Goal: Information Seeking & Learning: Stay updated

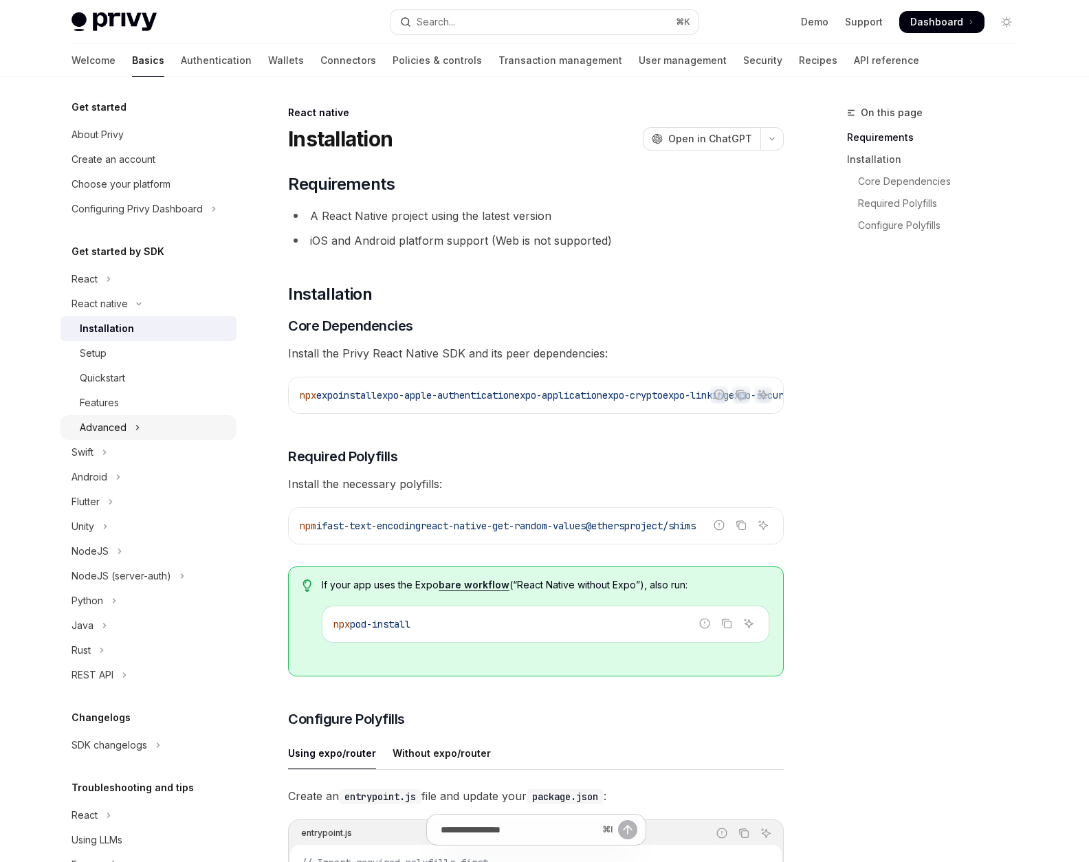
click at [103, 420] on div "Advanced" at bounding box center [103, 427] width 47 height 16
type textarea "*"
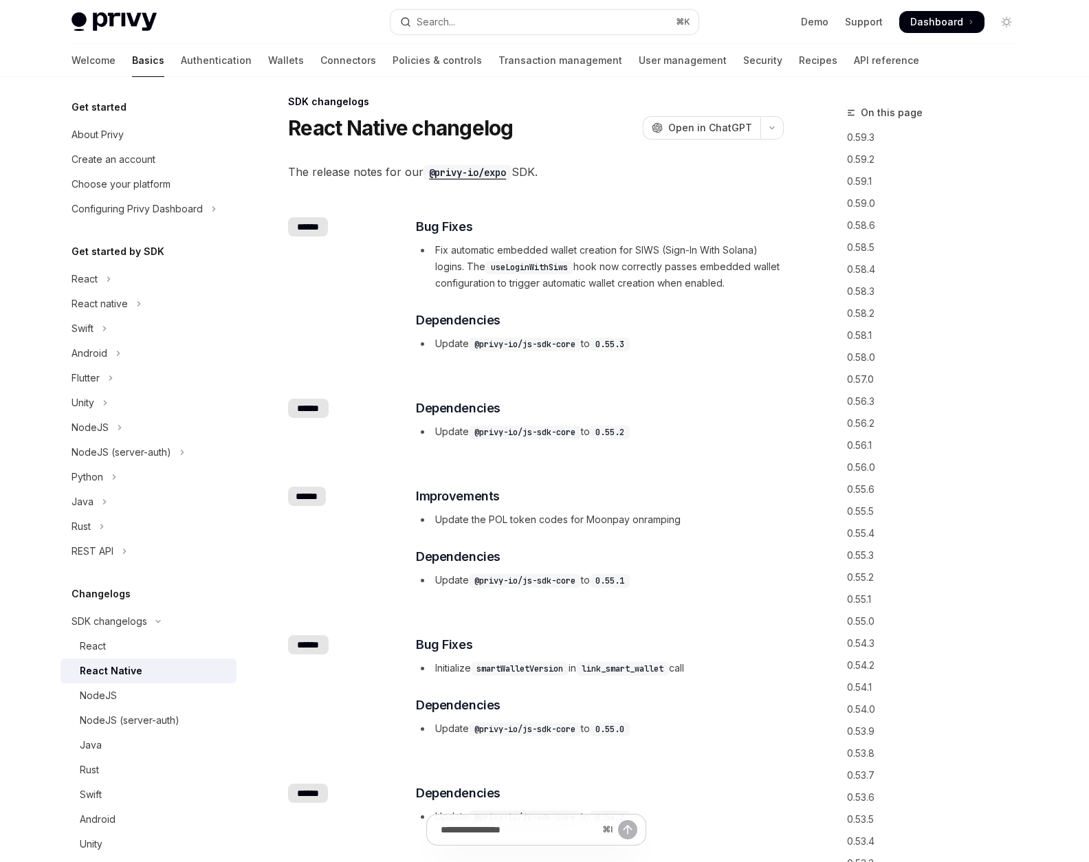
scroll to position [8, 0]
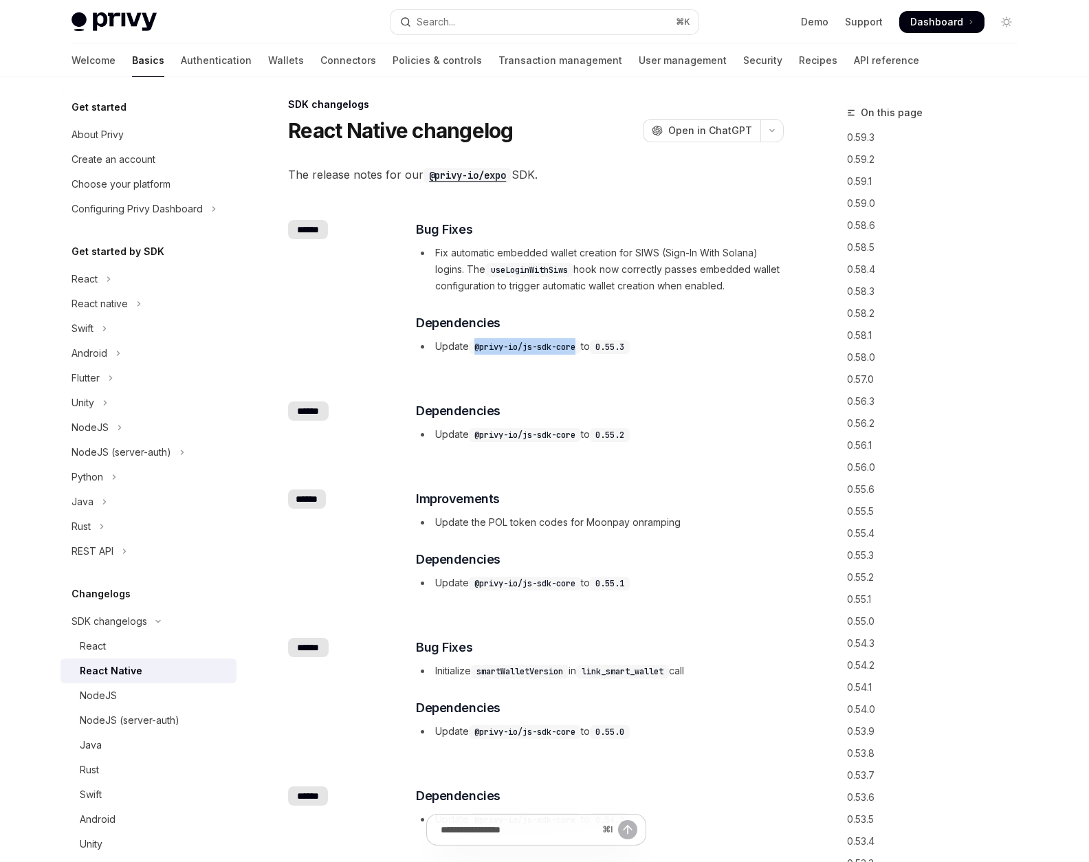
drag, startPoint x: 583, startPoint y: 346, endPoint x: 476, endPoint y: 346, distance: 106.5
click at [476, 346] on code "@privy-io/js-sdk-core" at bounding box center [525, 347] width 112 height 14
copy code "@privy-io/js-sdk-core"
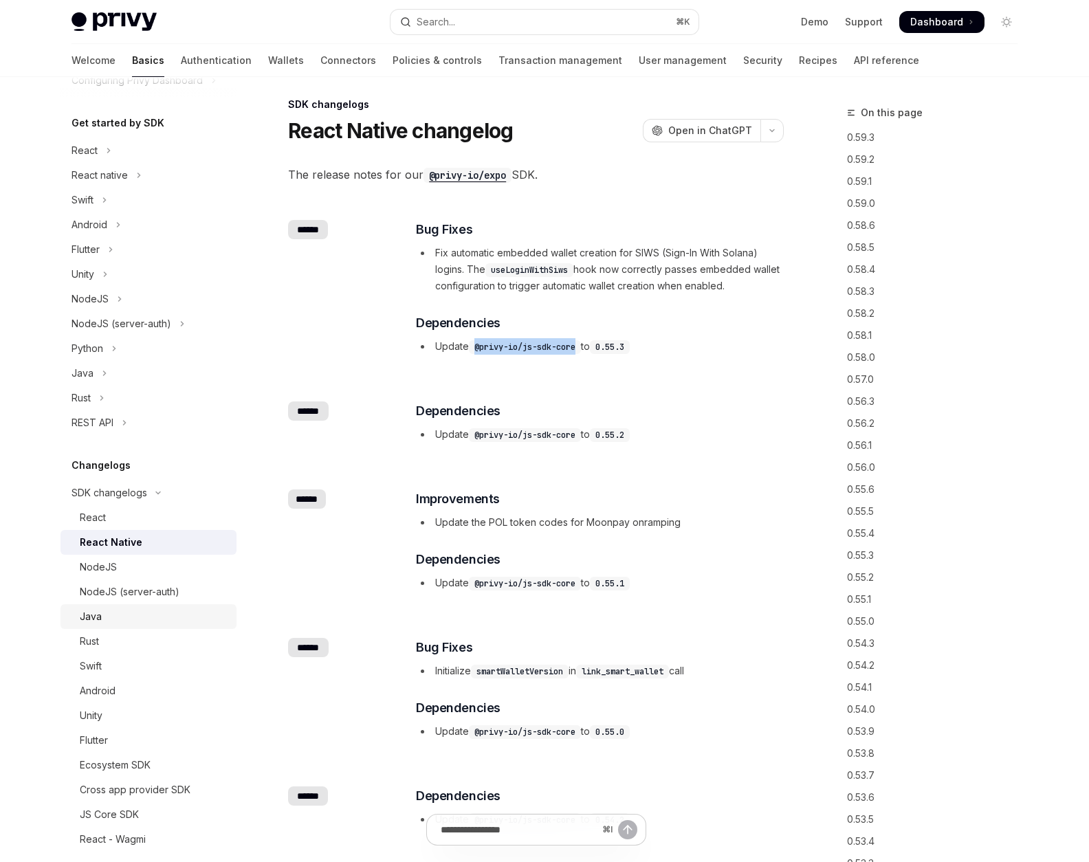
scroll to position [131, 0]
click at [546, 432] on code "@privy-io/js-sdk-core" at bounding box center [525, 435] width 112 height 14
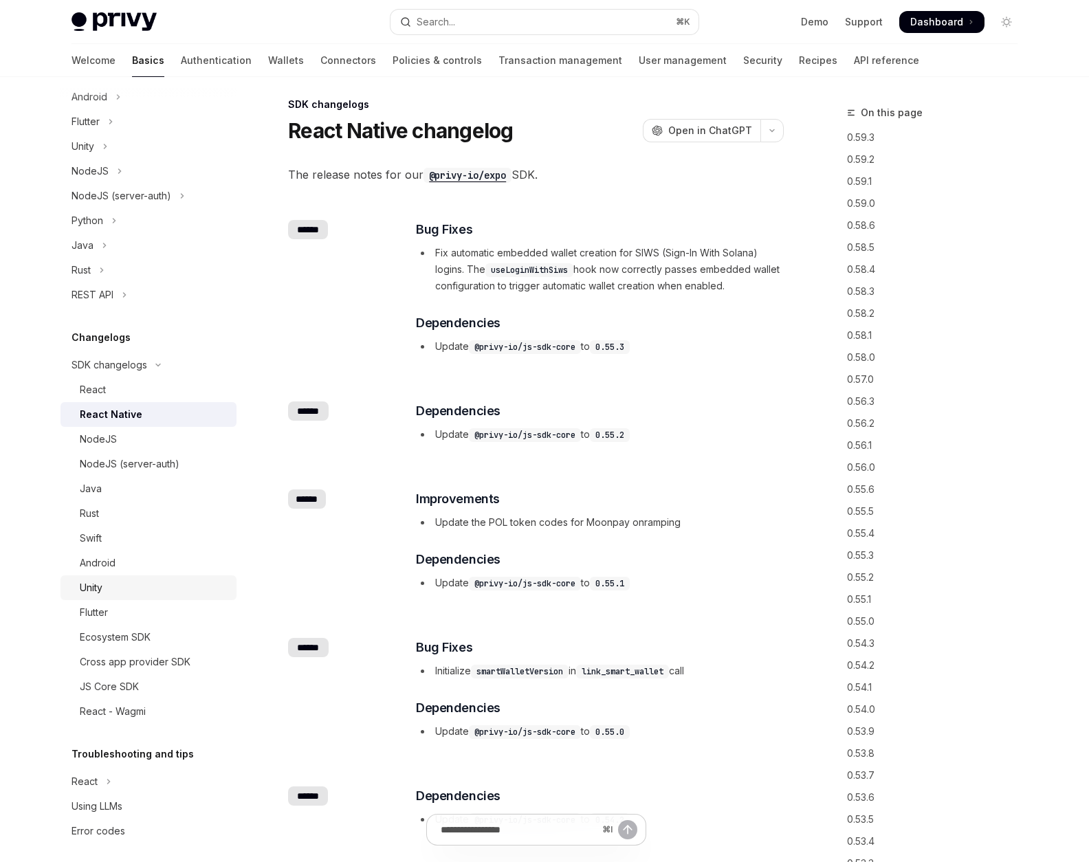
scroll to position [258, 0]
click at [144, 687] on div "JS Core SDK" at bounding box center [154, 684] width 148 height 16
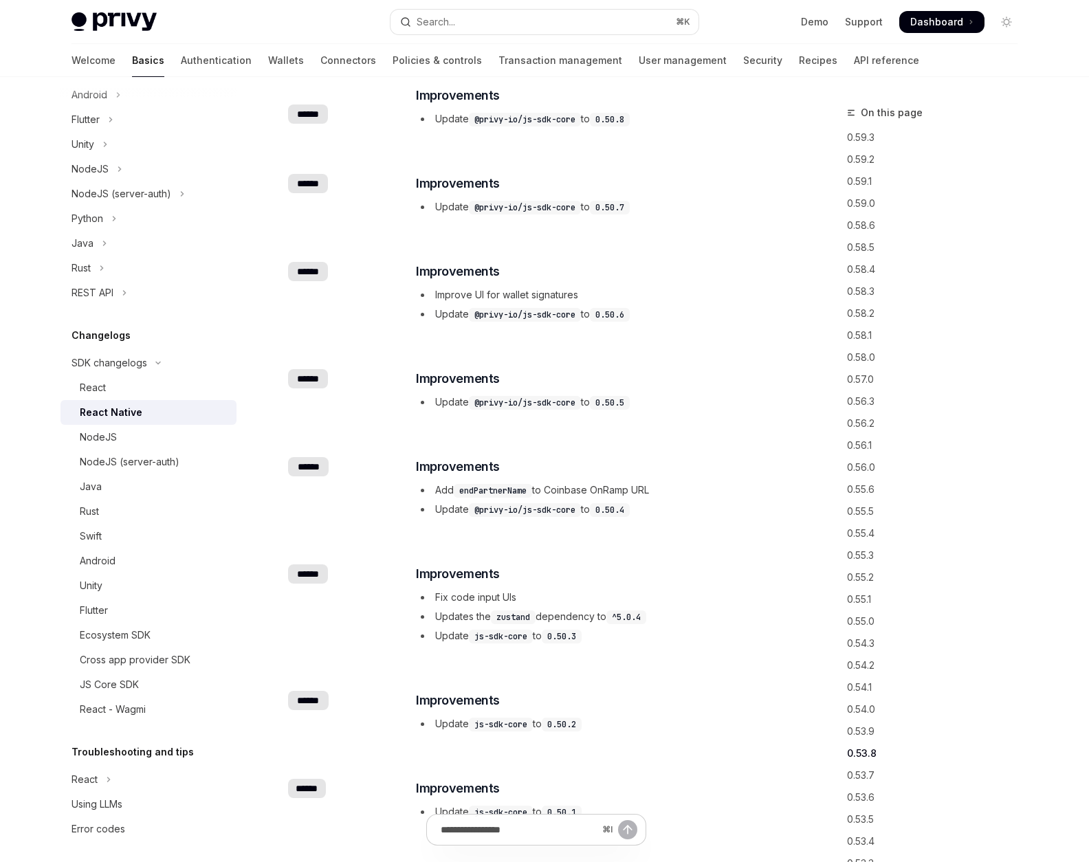
scroll to position [3464, 0]
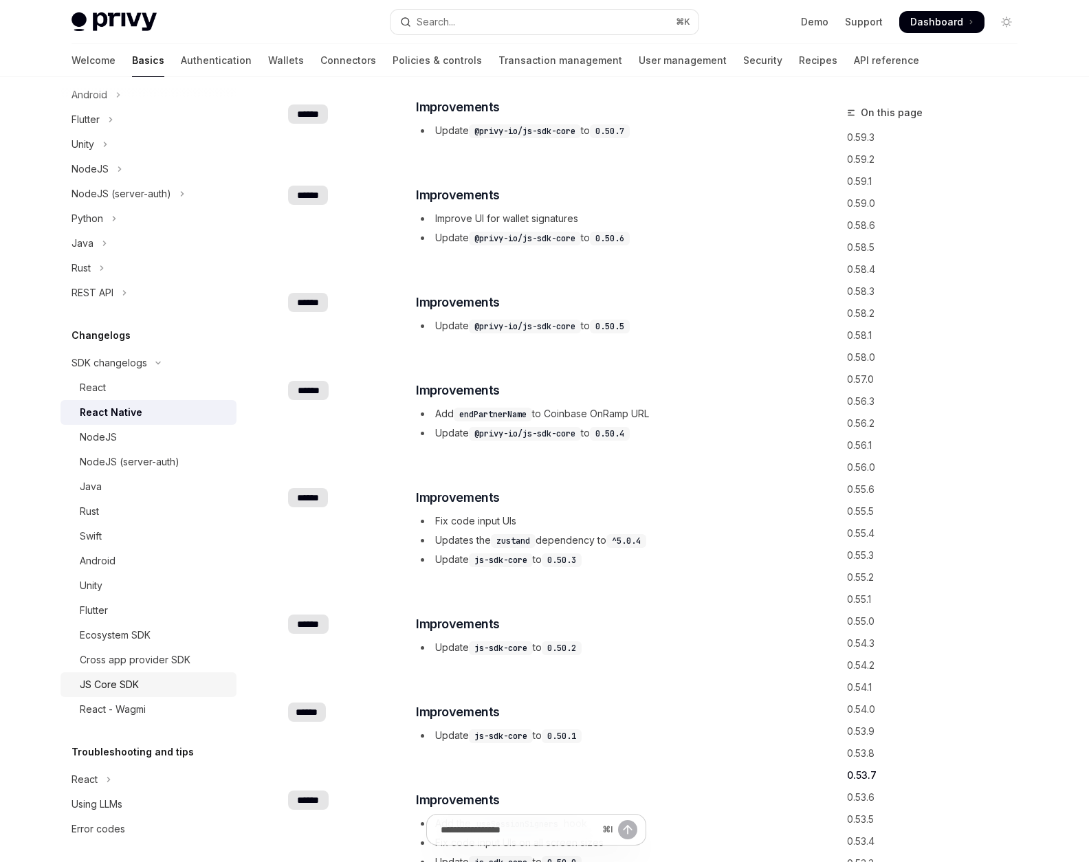
click at [144, 687] on div "JS Core SDK" at bounding box center [154, 684] width 148 height 16
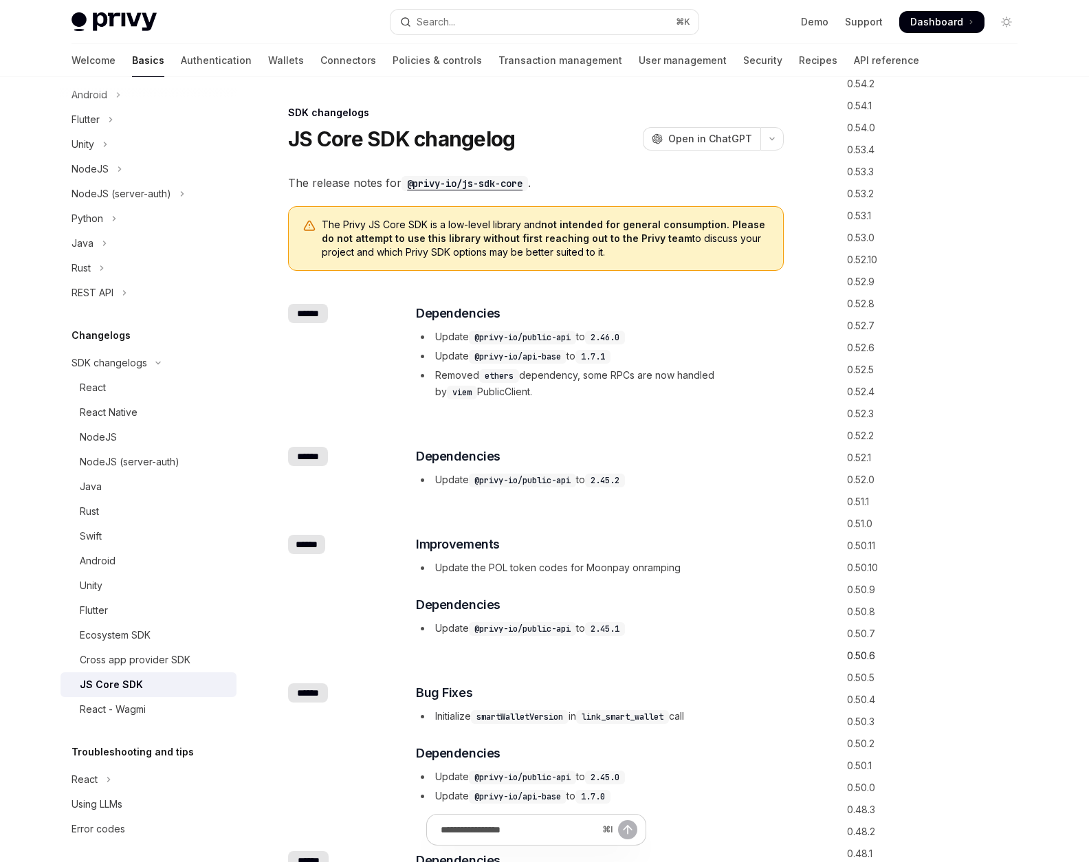
scroll to position [143, 0]
click at [867, 759] on link "0.50.1" at bounding box center [937, 764] width 181 height 22
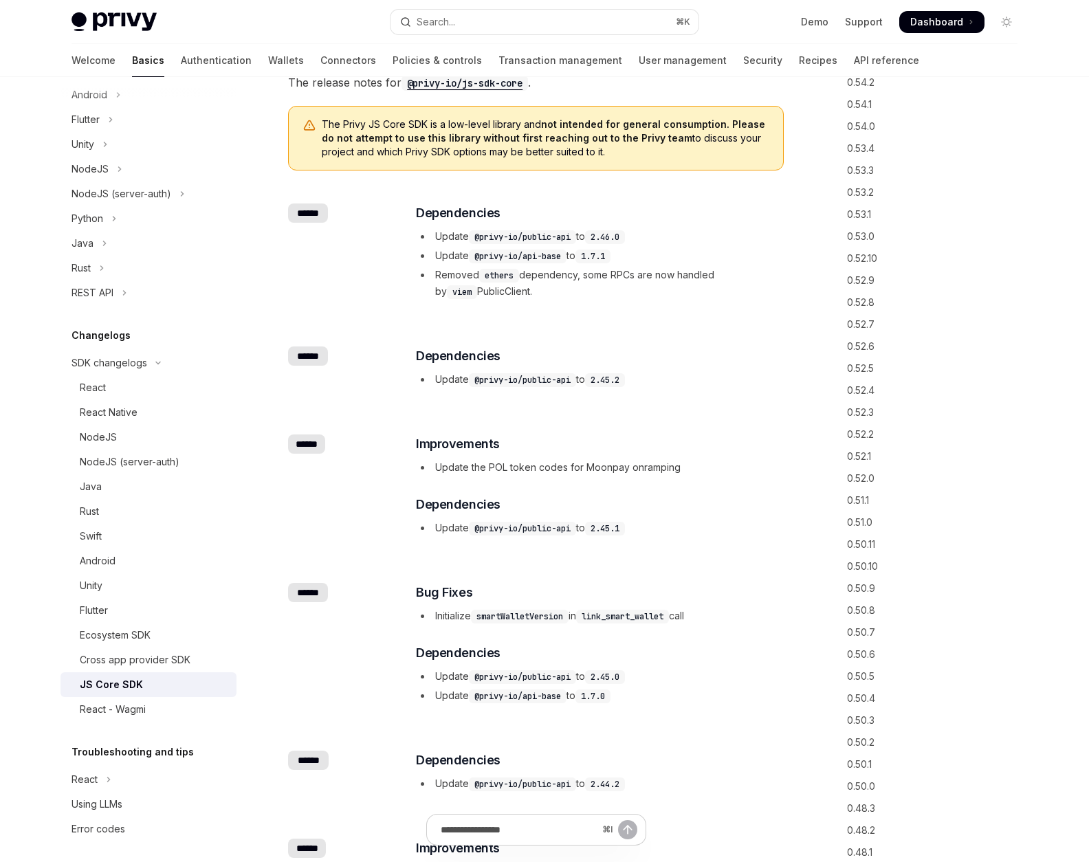
scroll to position [100, 0]
click at [520, 528] on code "@privy-io/public-api" at bounding box center [522, 529] width 107 height 14
click at [565, 541] on div "​ ****** ​ Improvements Update the POL token codes for Moonpay onramping ​ Depe…" at bounding box center [535, 487] width 495 height 148
click at [485, 275] on code "ethers" at bounding box center [499, 276] width 40 height 14
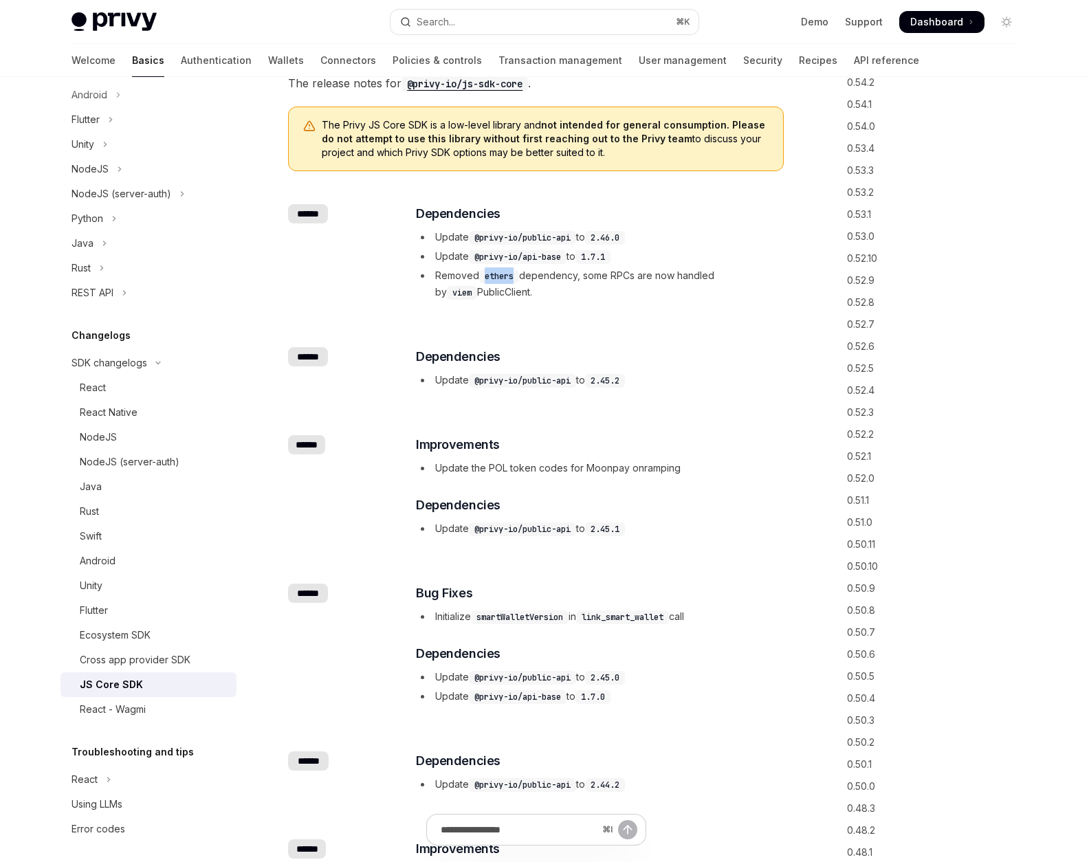
click at [485, 275] on code "ethers" at bounding box center [499, 276] width 40 height 14
click at [134, 410] on div "React Native" at bounding box center [109, 412] width 58 height 16
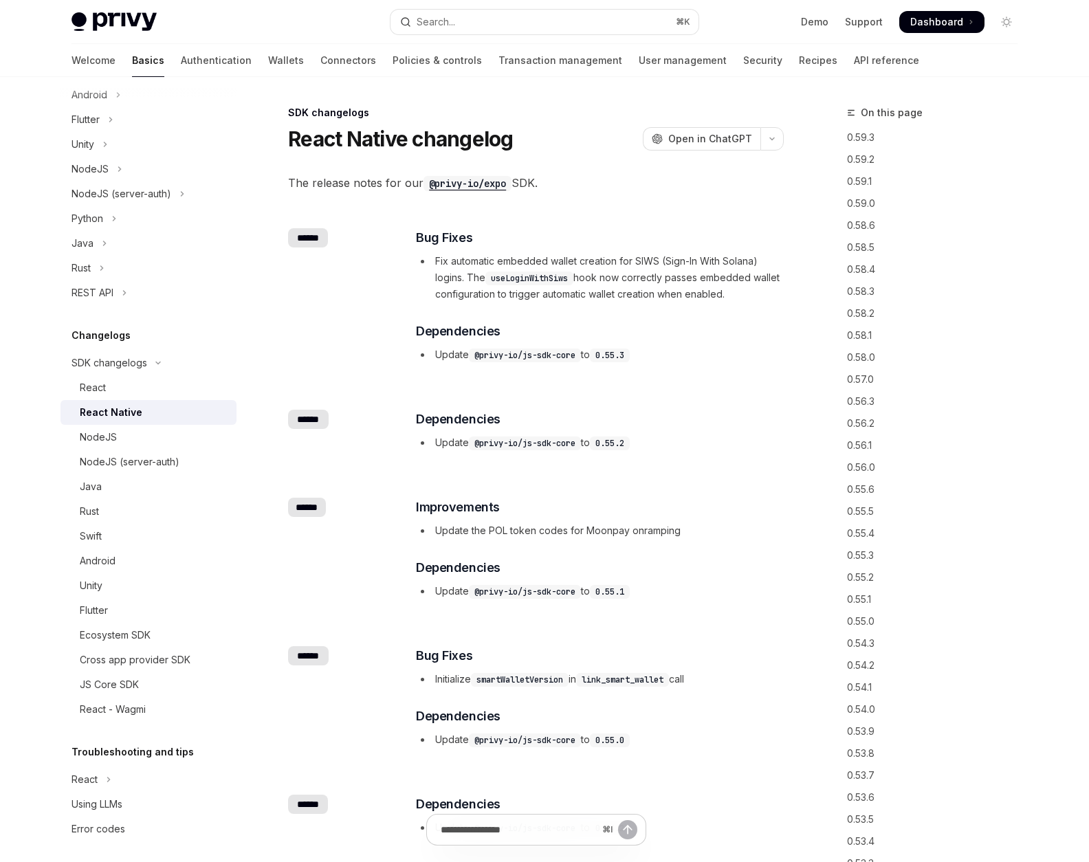
click at [456, 188] on code "@privy-io/expo" at bounding box center [467, 183] width 88 height 15
click at [131, 686] on div "JS Core SDK" at bounding box center [109, 684] width 59 height 16
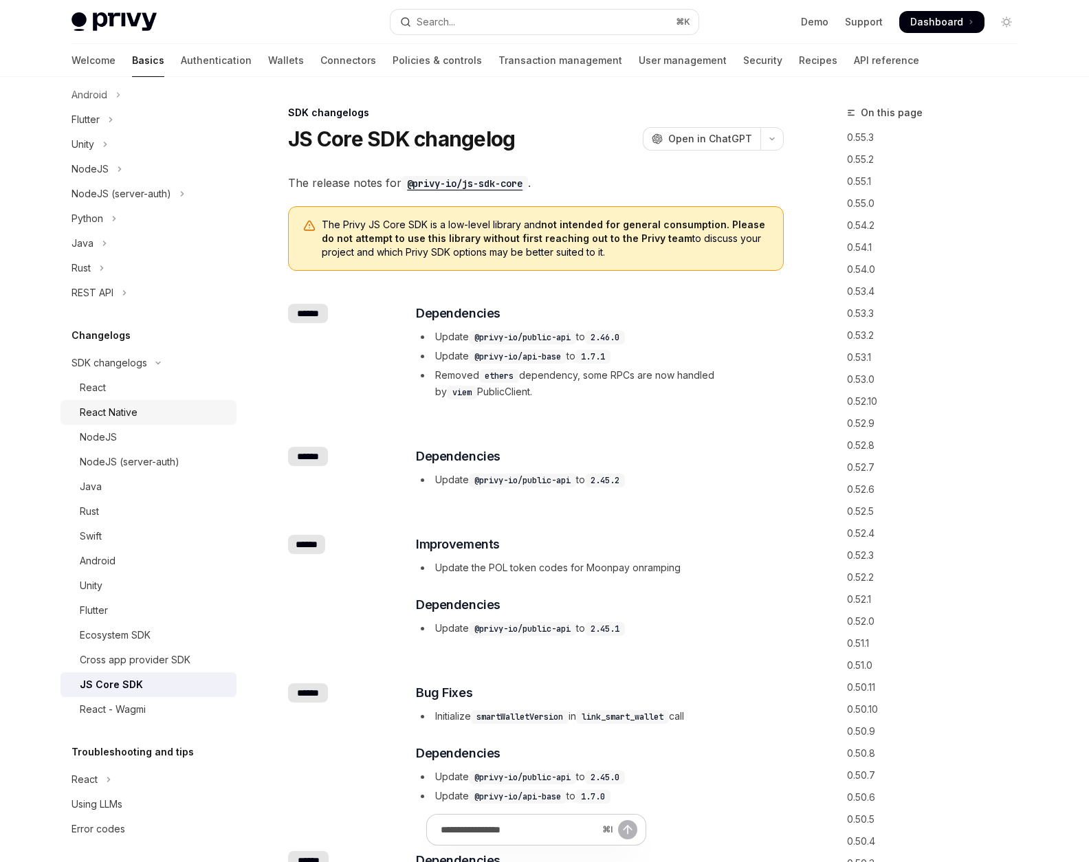
click at [152, 418] on div "React Native" at bounding box center [154, 412] width 148 height 16
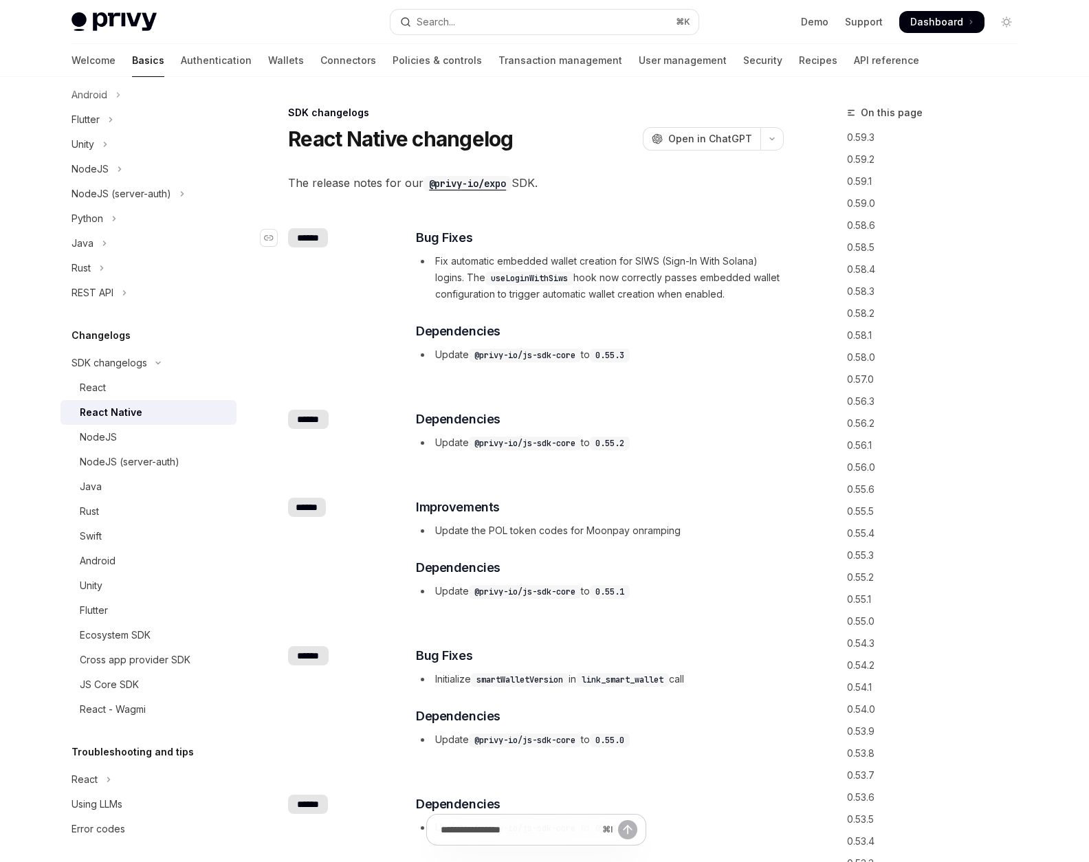
click at [315, 238] on div "******" at bounding box center [308, 237] width 40 height 19
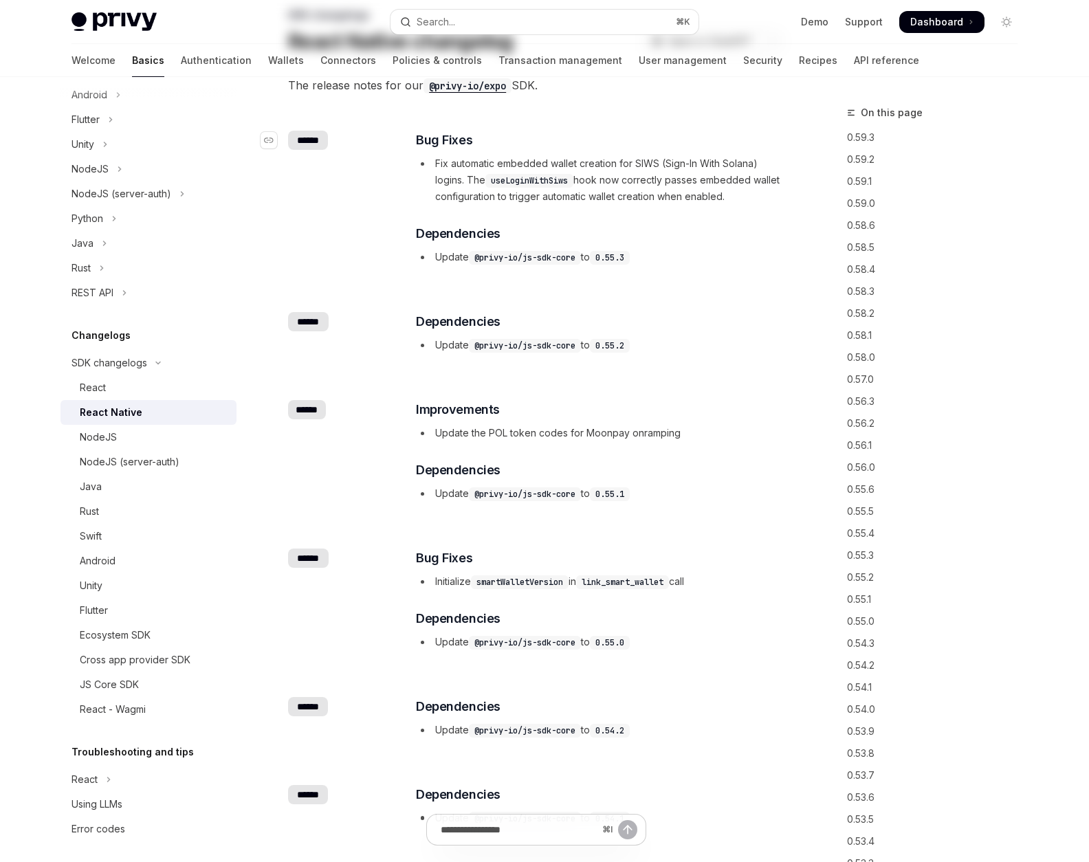
click at [315, 238] on div "​ ****** ​ Bug Fixes Fix automatic embedded wallet creation for SIWS (Sign-In W…" at bounding box center [535, 199] width 495 height 181
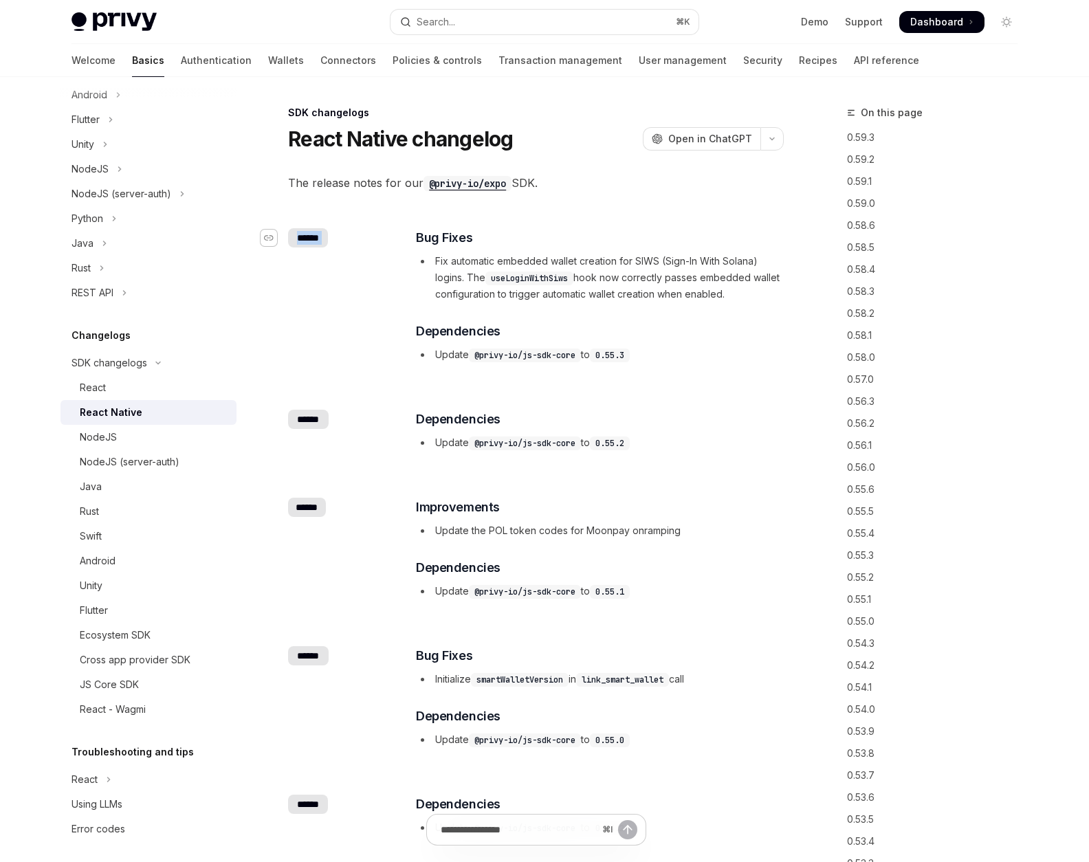
drag, startPoint x: 345, startPoint y: 239, endPoint x: 271, endPoint y: 239, distance: 73.5
click at [288, 239] on div "​ ******" at bounding box center [343, 237] width 110 height 19
copy div "​ ******"
click at [139, 688] on div "JS Core SDK" at bounding box center [154, 684] width 148 height 16
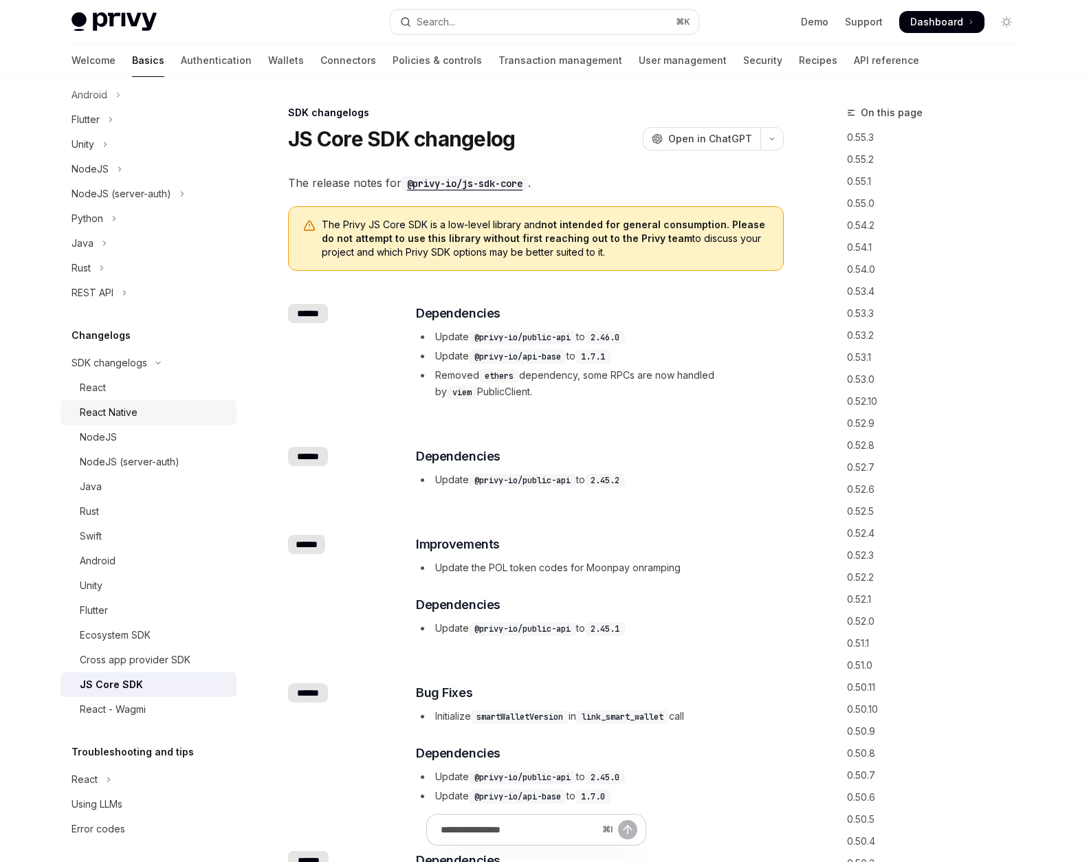
click at [126, 407] on div "React Native" at bounding box center [109, 412] width 58 height 16
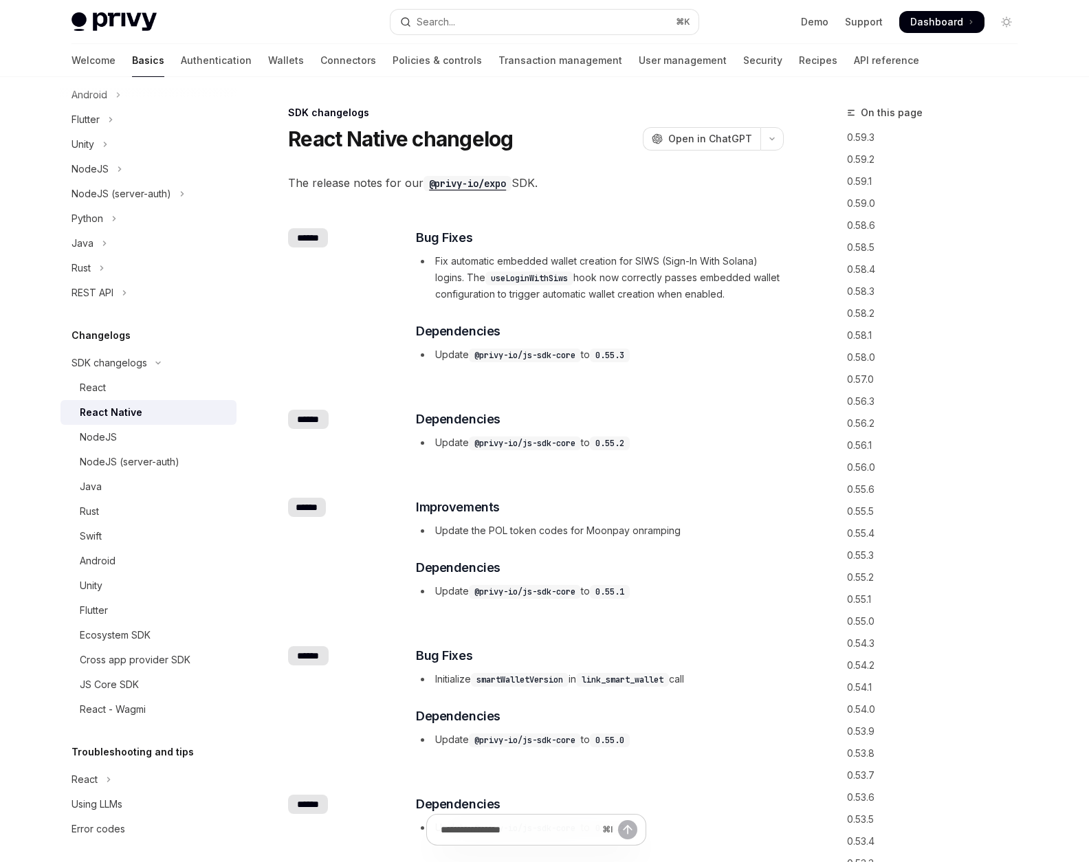
type textarea "*"
